Goal: Navigation & Orientation: Find specific page/section

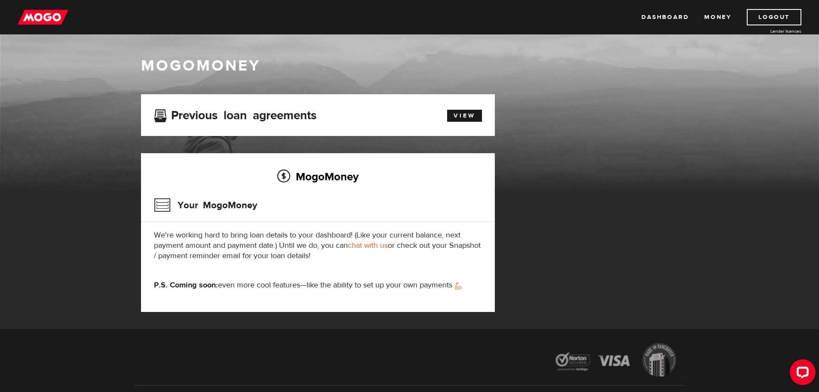
click at [467, 107] on div "View" at bounding box center [460, 114] width 57 height 15
click at [463, 114] on link "View" at bounding box center [464, 116] width 35 height 12
click at [678, 16] on link "Dashboard" at bounding box center [664, 17] width 47 height 16
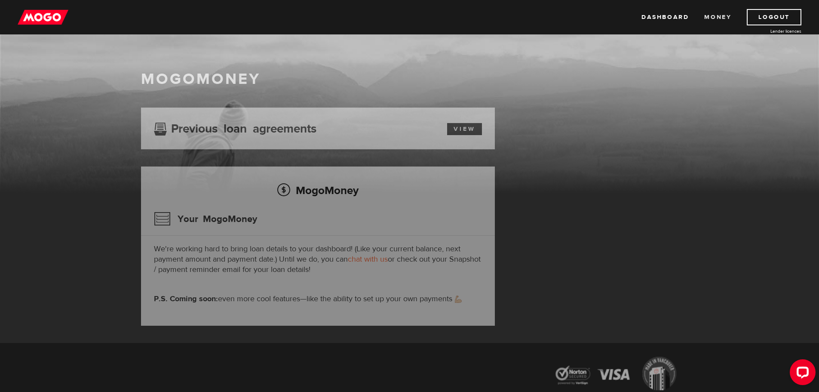
click at [709, 15] on link "Money" at bounding box center [717, 17] width 27 height 16
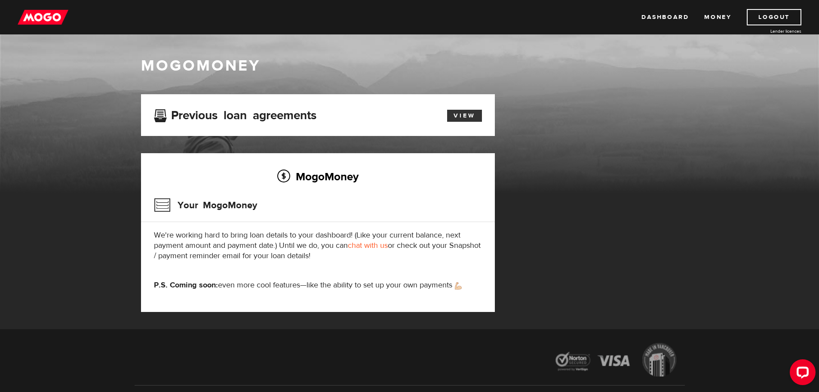
click at [449, 117] on link "View" at bounding box center [464, 116] width 35 height 12
click at [34, 16] on img at bounding box center [43, 17] width 51 height 16
click at [800, 369] on icon "Open LiveChat chat widget" at bounding box center [803, 372] width 8 height 6
